Goal: Task Accomplishment & Management: Use online tool/utility

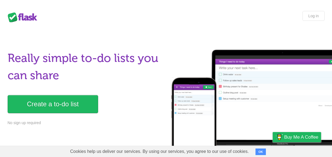
scroll to position [0, 0]
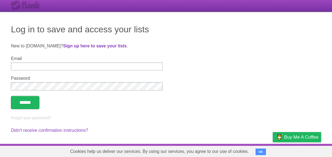
scroll to position [13, 0]
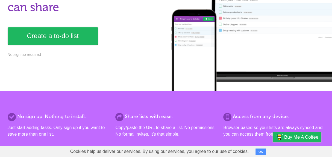
scroll to position [68, 0]
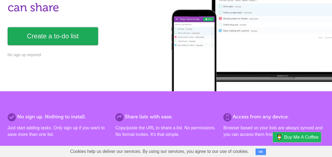
click at [75, 34] on link "Create a to-do list" at bounding box center [53, 36] width 91 height 18
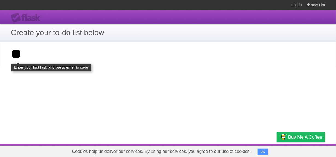
type input "*"
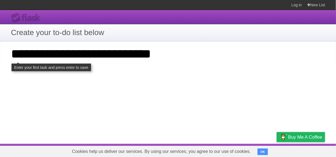
type input "**********"
click input "**********" at bounding box center [0, 0] width 0 height 0
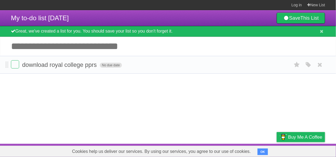
click at [107, 66] on span "No due date" at bounding box center [111, 65] width 22 height 5
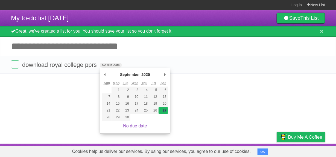
type span "Sat Sep 27 2025"
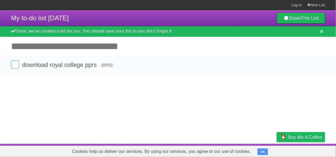
click at [52, 51] on input "Add another task" at bounding box center [168, 46] width 336 height 19
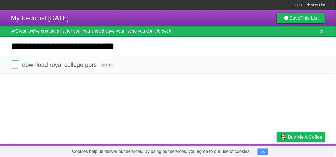
type input "**********"
click input "*********" at bounding box center [0, 0] width 0 height 0
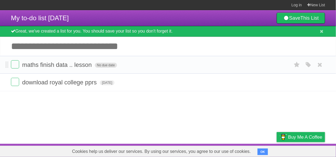
click at [109, 65] on span "No due date" at bounding box center [106, 65] width 22 height 5
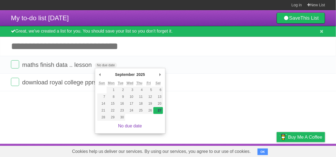
type span "Sat Sep 27 2025"
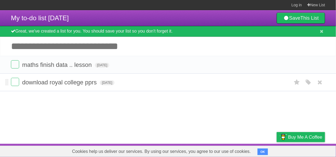
click at [98, 85] on span "download royal college pprs" at bounding box center [60, 82] width 76 height 7
click at [111, 88] on li "download royal college pprs Sat Sep 27 2025 White Red Blue Green Purple Orange" at bounding box center [168, 82] width 336 height 18
click at [92, 83] on span "download royal college pprs" at bounding box center [60, 82] width 76 height 7
click at [51, 90] on li "download royal college pprs Sat Sep 27 2025 White Red Blue Green Purple Orange" at bounding box center [168, 82] width 336 height 18
click at [312, 84] on icon "button" at bounding box center [309, 82] width 8 height 7
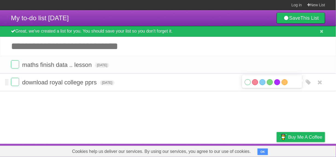
click at [278, 80] on label "Purple" at bounding box center [277, 82] width 6 height 6
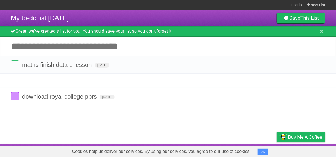
drag, startPoint x: 6, startPoint y: 84, endPoint x: 10, endPoint y: 103, distance: 18.8
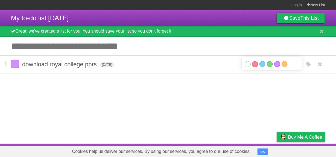
drag, startPoint x: 6, startPoint y: 84, endPoint x: 21, endPoint y: 61, distance: 27.4
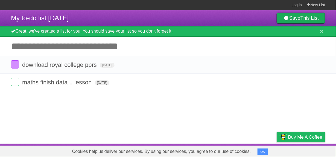
click at [287, 21] on link "Save This List" at bounding box center [301, 18] width 48 height 11
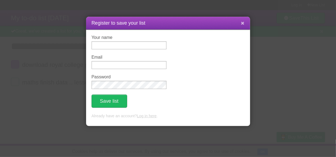
click at [240, 23] on button at bounding box center [243, 23] width 12 height 10
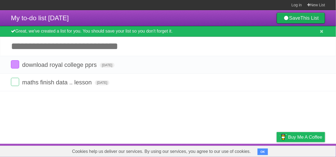
click at [310, 18] on b "This List" at bounding box center [310, 17] width 18 height 5
